Goal: Task Accomplishment & Management: Manage account settings

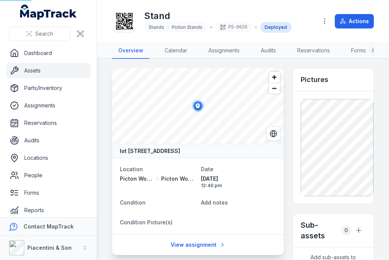
scroll to position [42, 0]
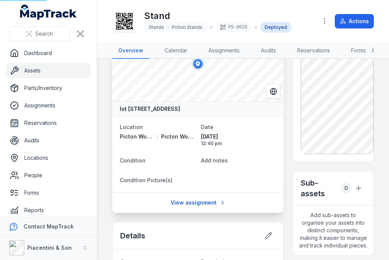
click at [49, 68] on link "Assets" at bounding box center [48, 70] width 85 height 15
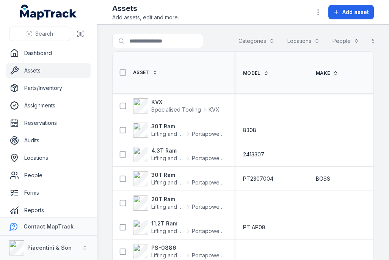
click at [45, 194] on link "Forms" at bounding box center [48, 192] width 85 height 15
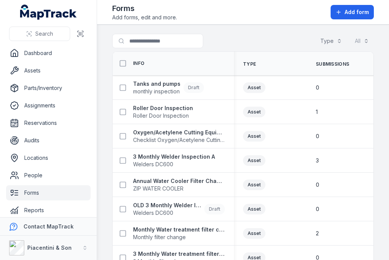
click at [163, 90] on span "monthly inspection" at bounding box center [156, 92] width 47 height 8
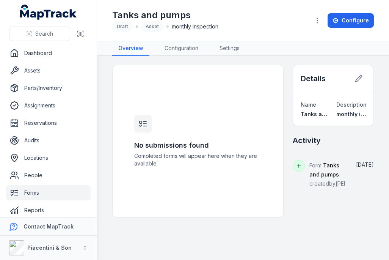
click at [235, 44] on link "Settings" at bounding box center [230, 48] width 32 height 14
click at [184, 52] on link "Configuration" at bounding box center [182, 48] width 46 height 14
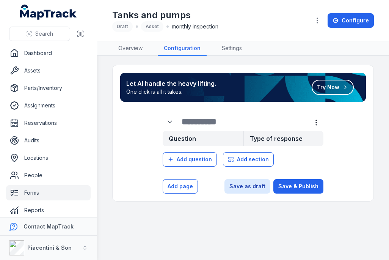
click at [235, 54] on link "Settings" at bounding box center [232, 48] width 32 height 14
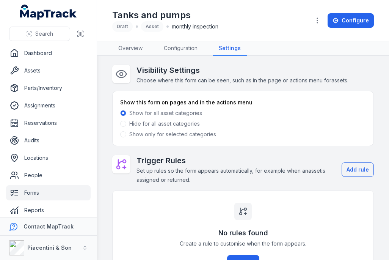
click at [318, 20] on icon "button" at bounding box center [318, 21] width 8 height 8
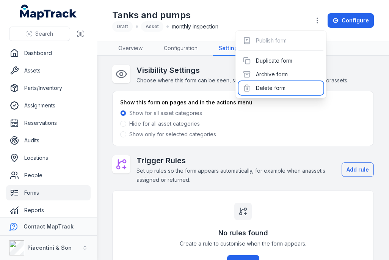
click at [279, 88] on div "Delete form" at bounding box center [281, 88] width 85 height 14
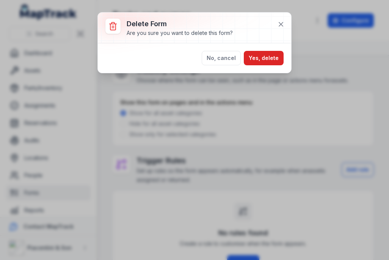
click at [278, 59] on button "Yes, delete" at bounding box center [264, 58] width 40 height 14
